Goal: Navigation & Orientation: Find specific page/section

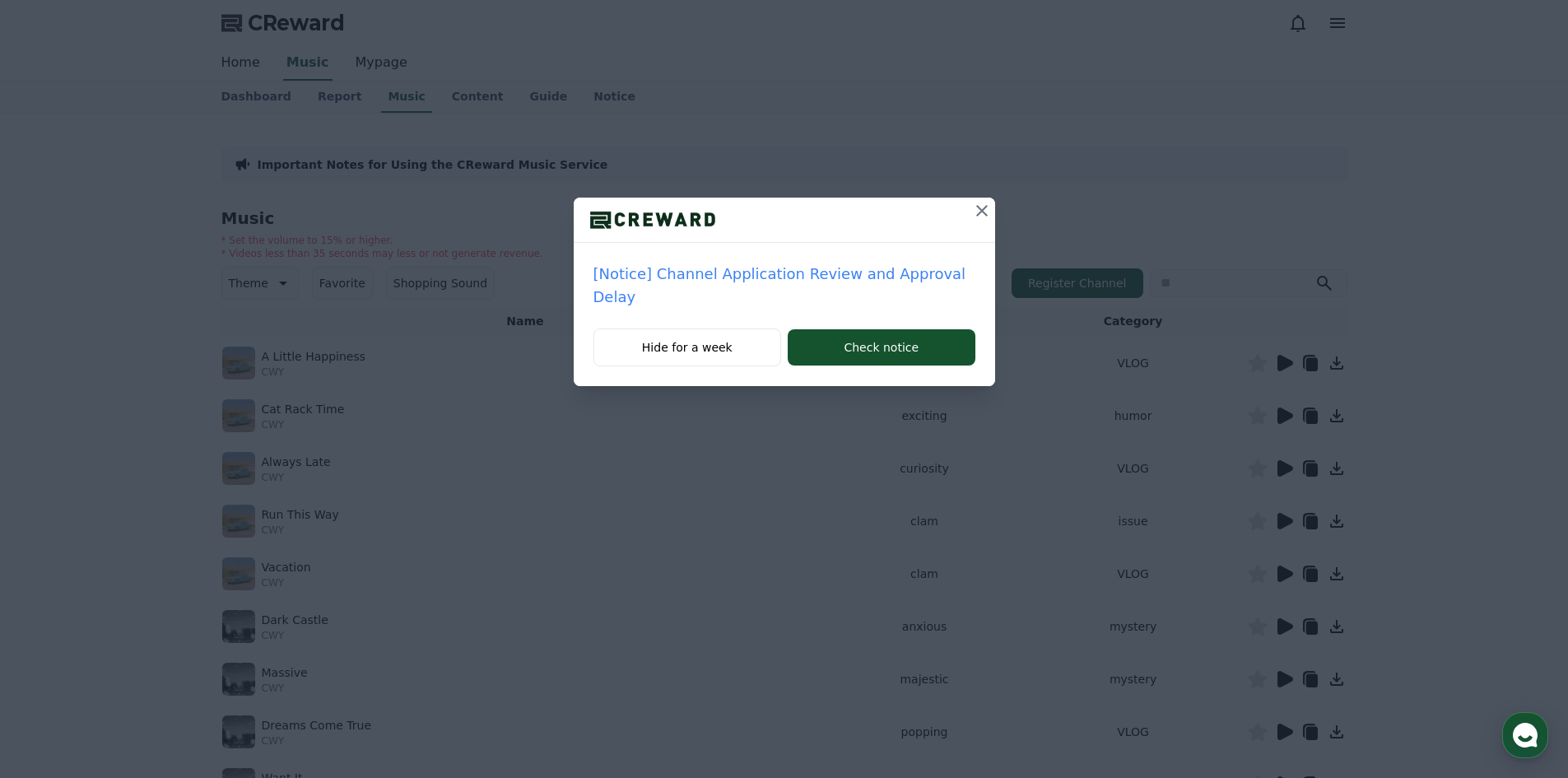
click at [983, 207] on icon at bounding box center [981, 211] width 20 height 20
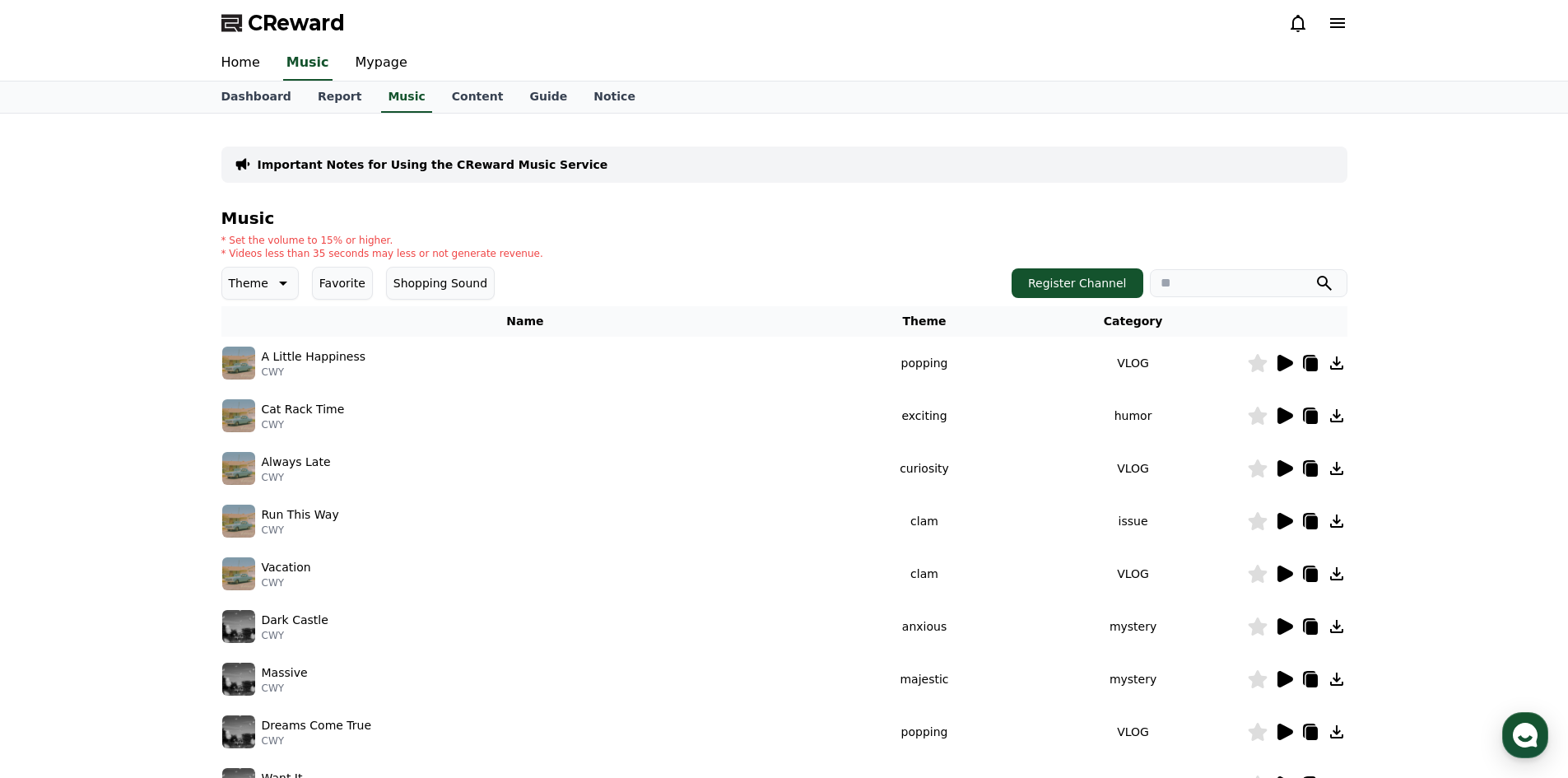
drag, startPoint x: 1355, startPoint y: 15, endPoint x: 1347, endPoint y: 21, distance: 10.0
click at [1350, 20] on div "CReward" at bounding box center [784, 23] width 1152 height 46
click at [1338, 25] on icon at bounding box center [1337, 23] width 20 height 20
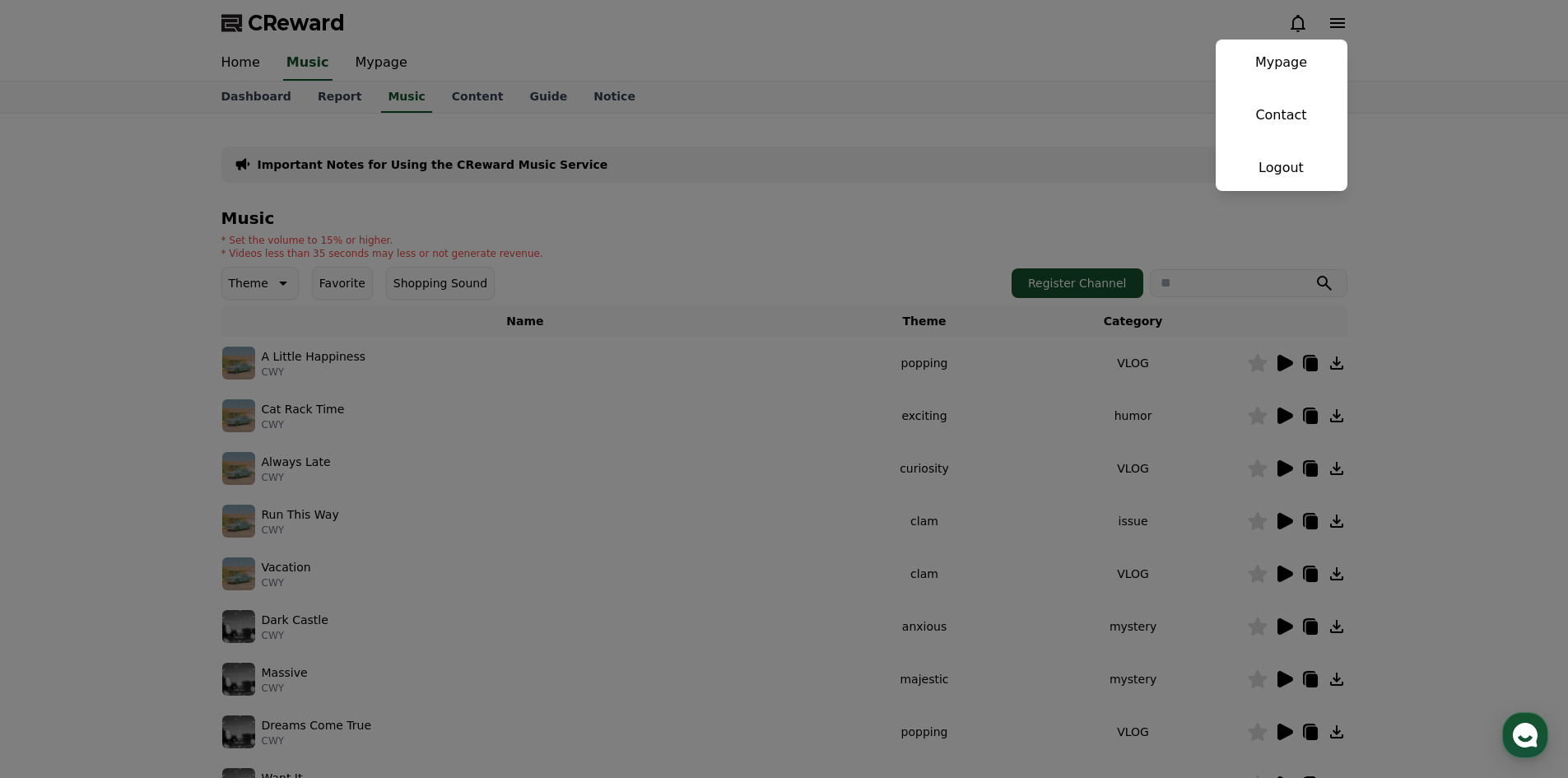
click at [964, 86] on button "close" at bounding box center [784, 389] width 1568 height 778
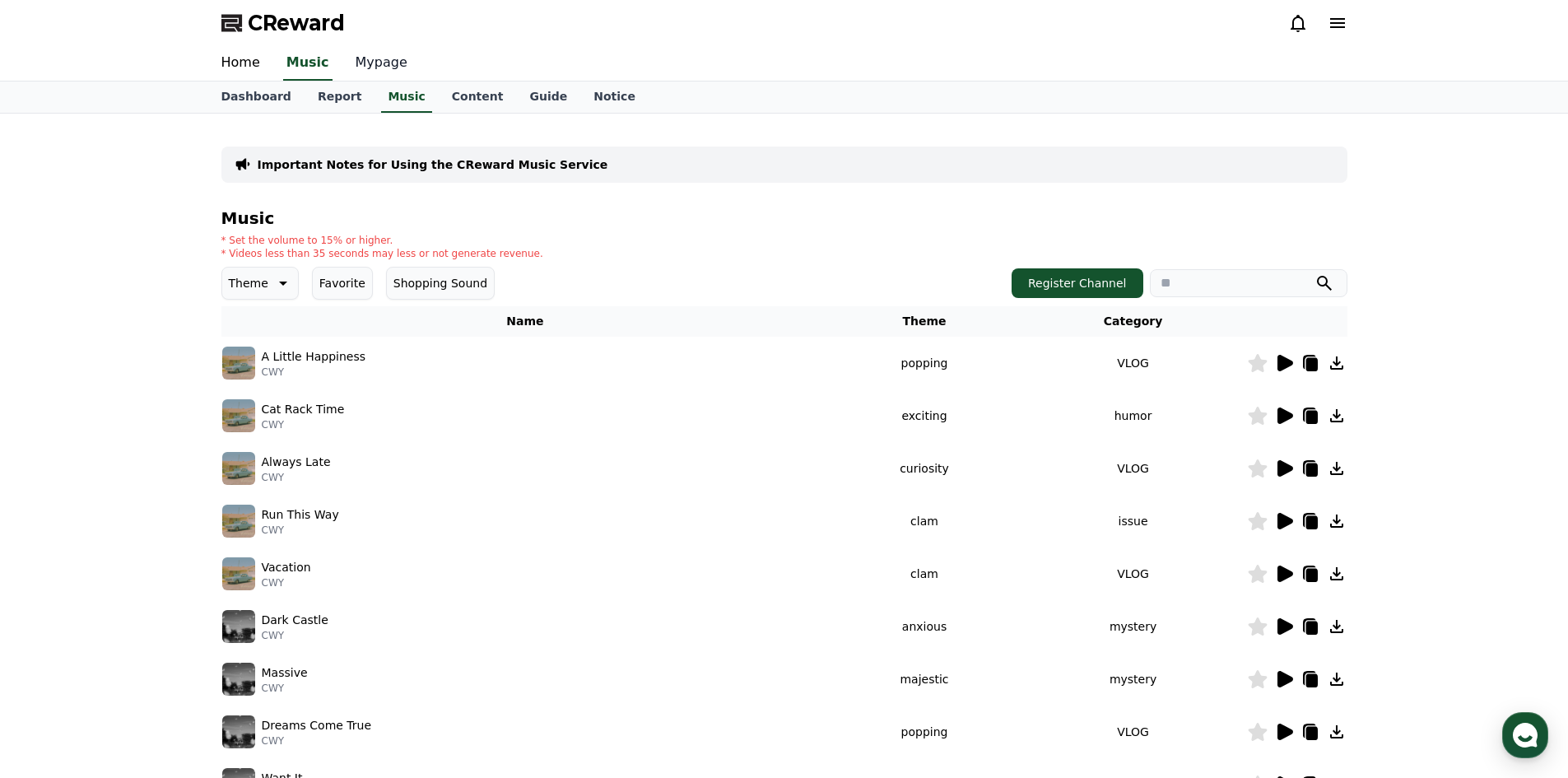
click at [371, 63] on link "Mypage" at bounding box center [380, 64] width 78 height 35
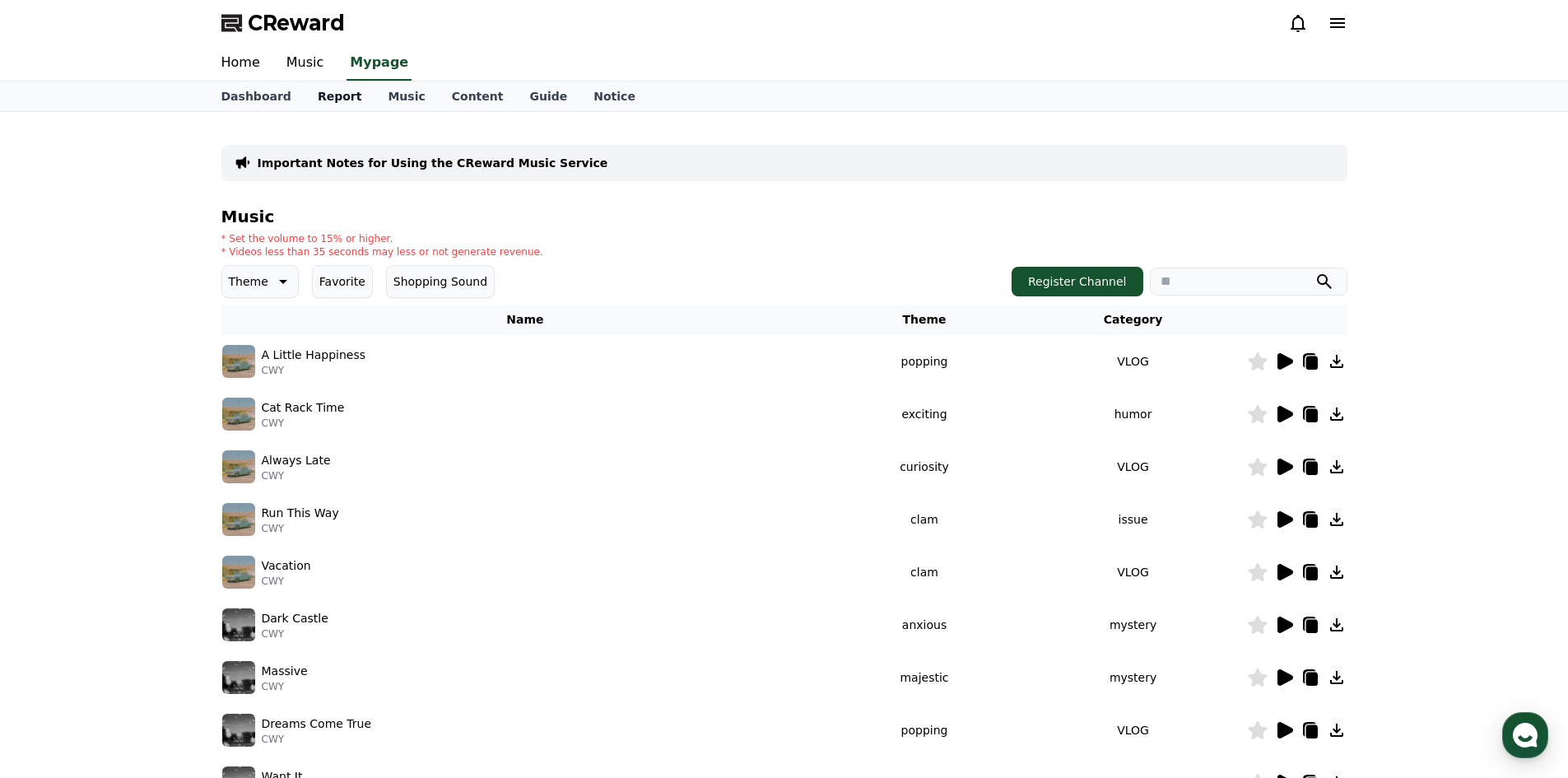
select select "**********"
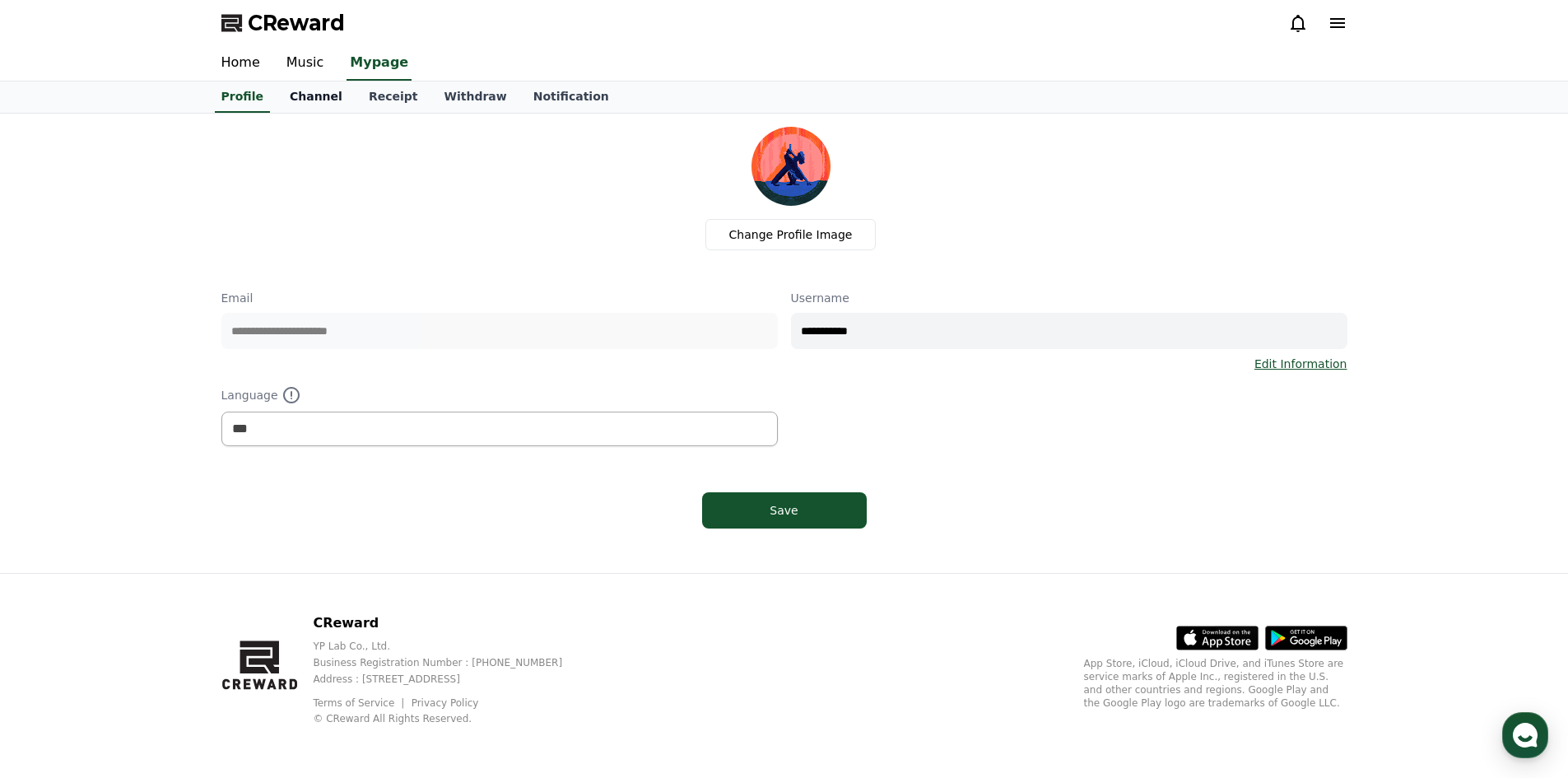
click at [316, 101] on link "Channel" at bounding box center [316, 97] width 79 height 31
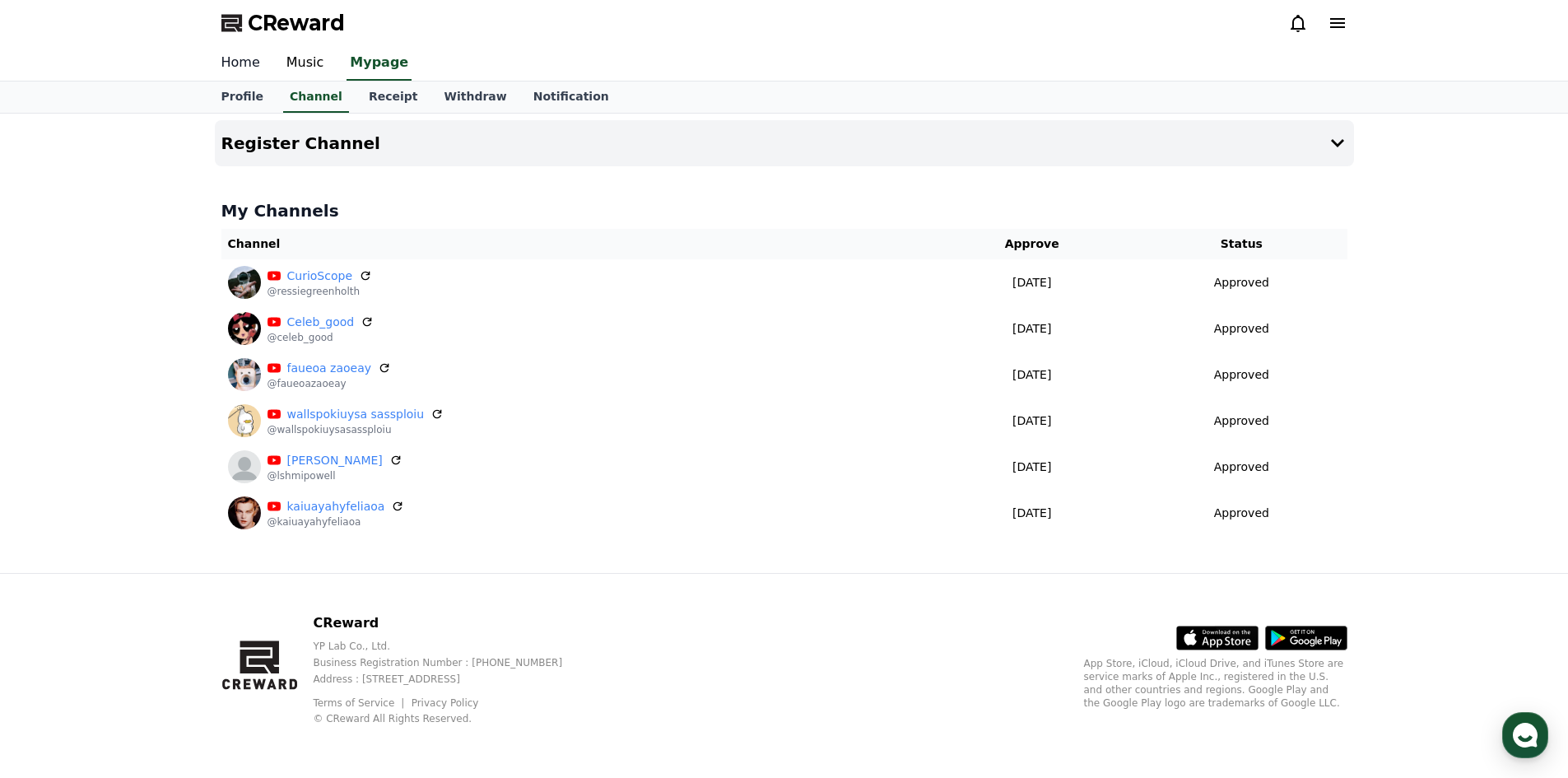
click at [232, 65] on link "Home" at bounding box center [241, 64] width 65 height 35
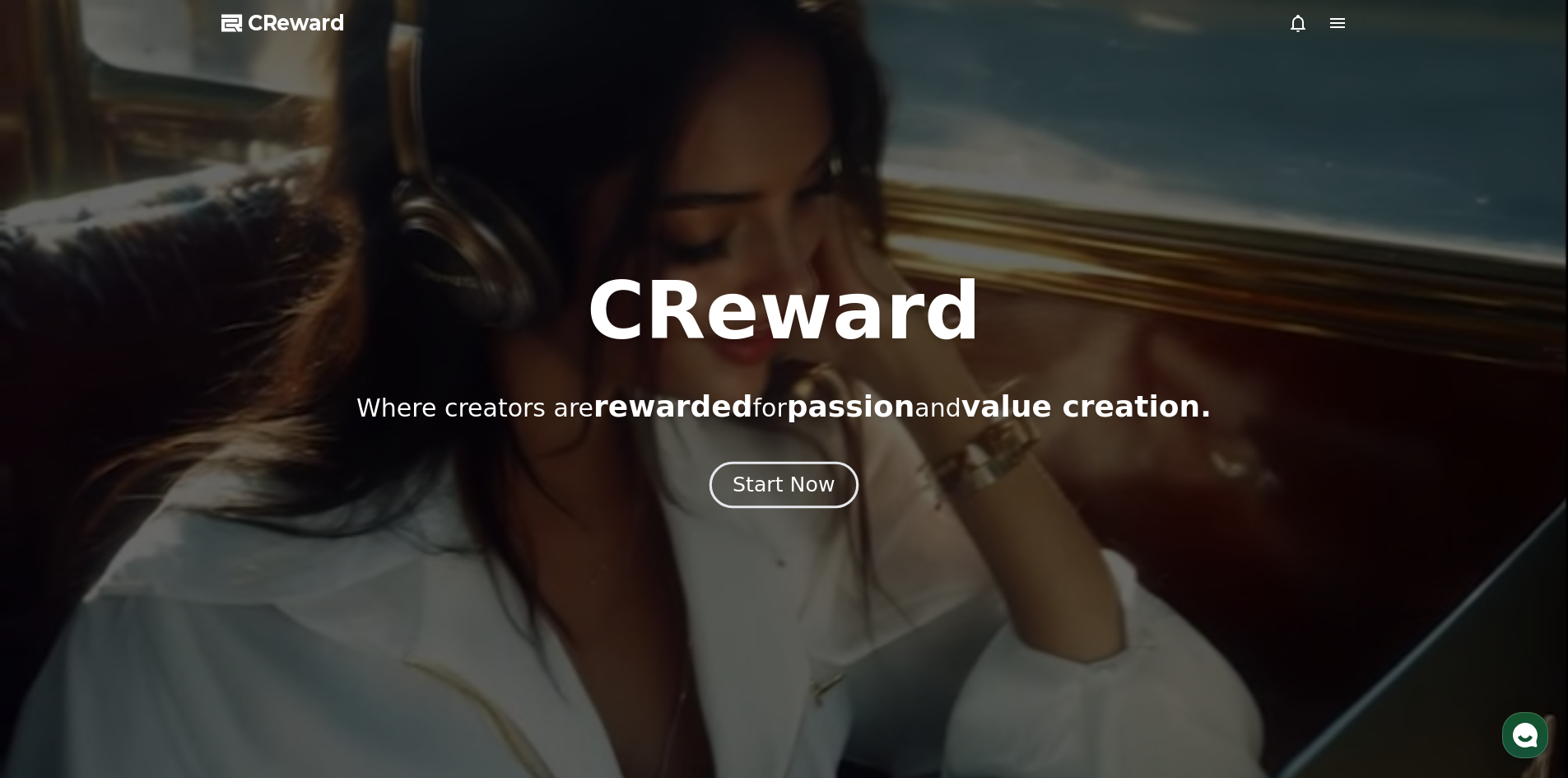
click at [805, 484] on div "Start Now" at bounding box center [784, 484] width 102 height 28
